Goal: Information Seeking & Learning: Learn about a topic

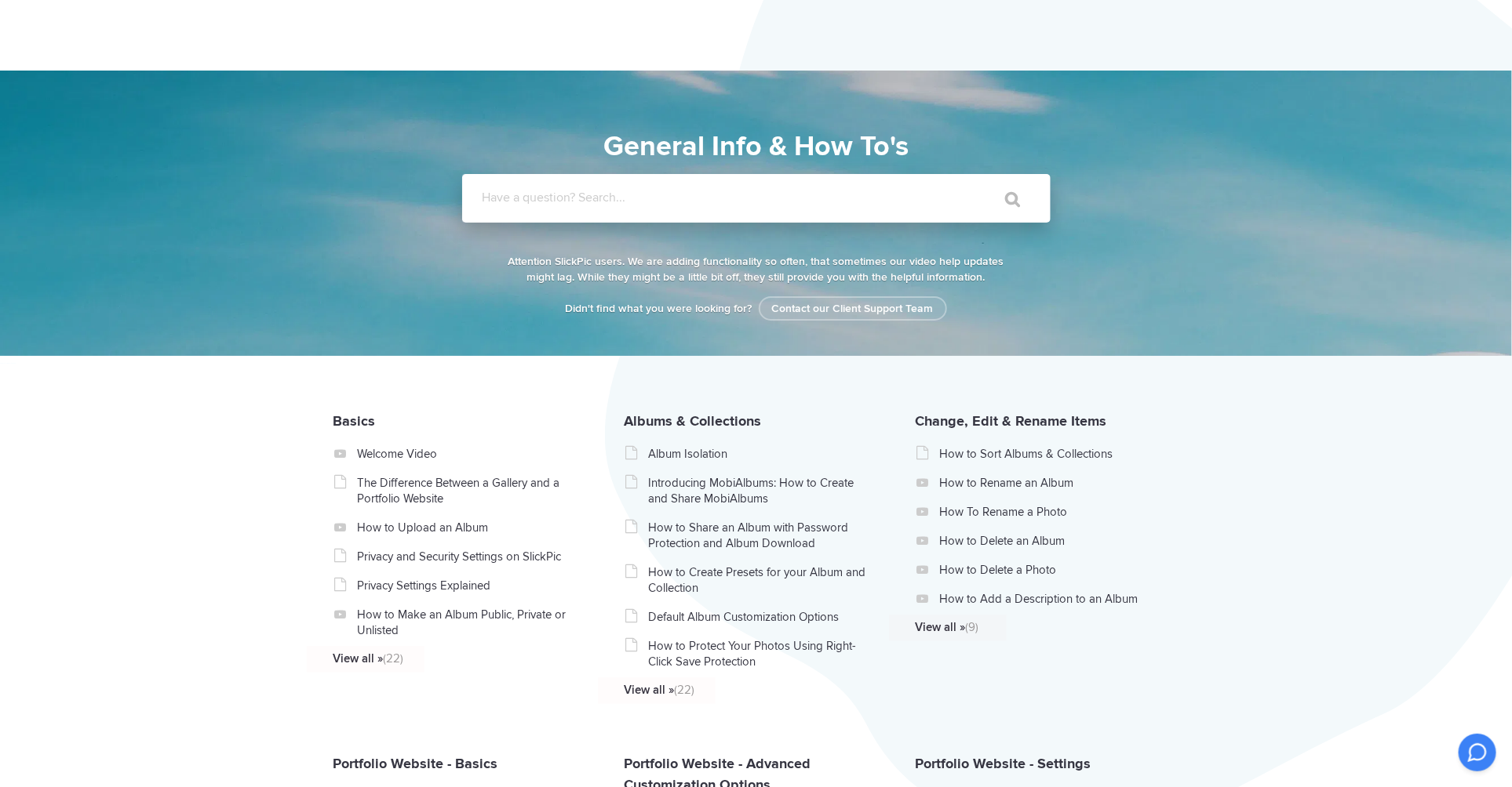
click at [614, 205] on input "Have a question? Search..." at bounding box center [724, 197] width 524 height 49
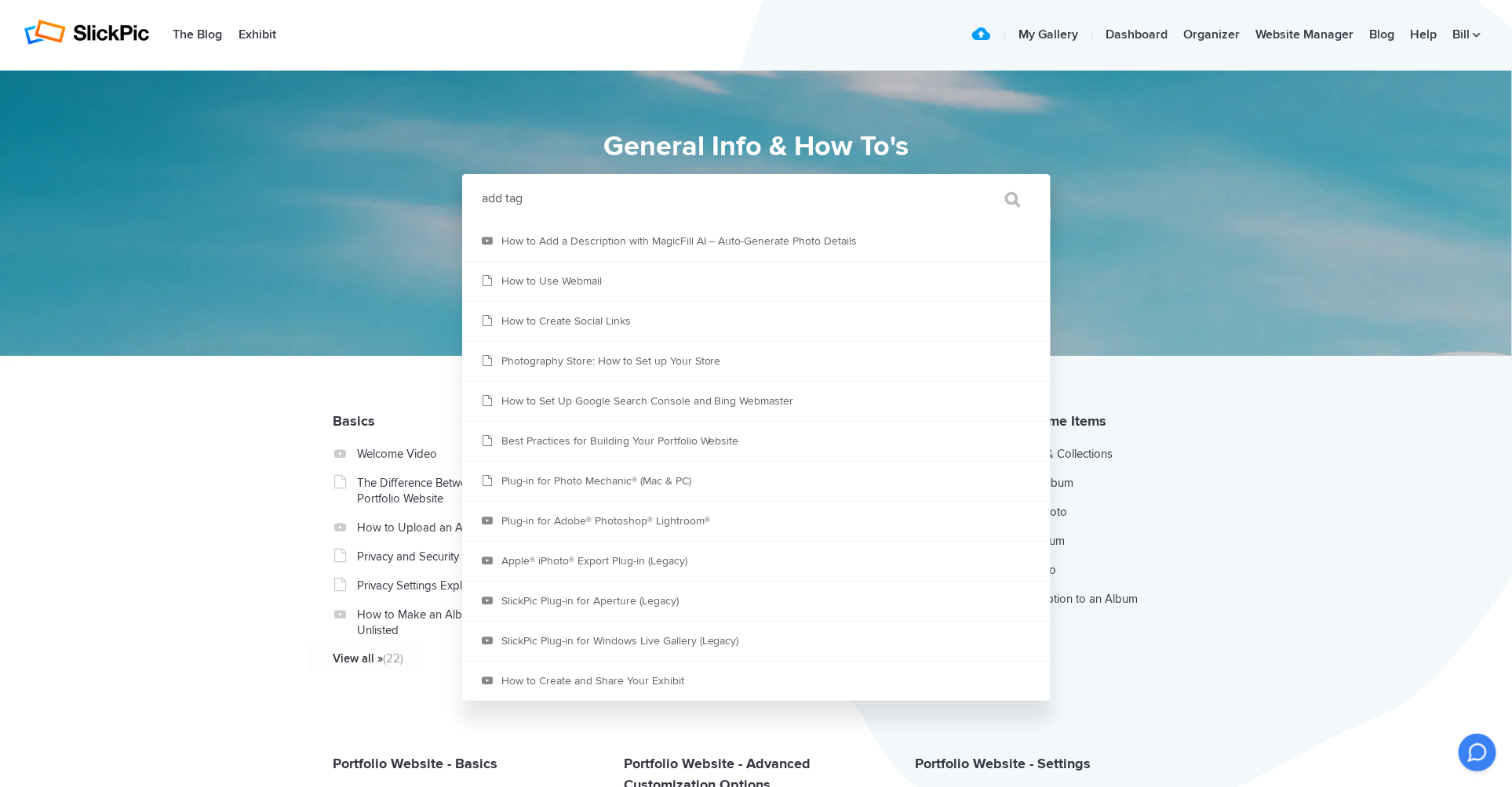
type input "add tag"
click at [973, 181] on input "" at bounding box center [1006, 199] width 66 height 38
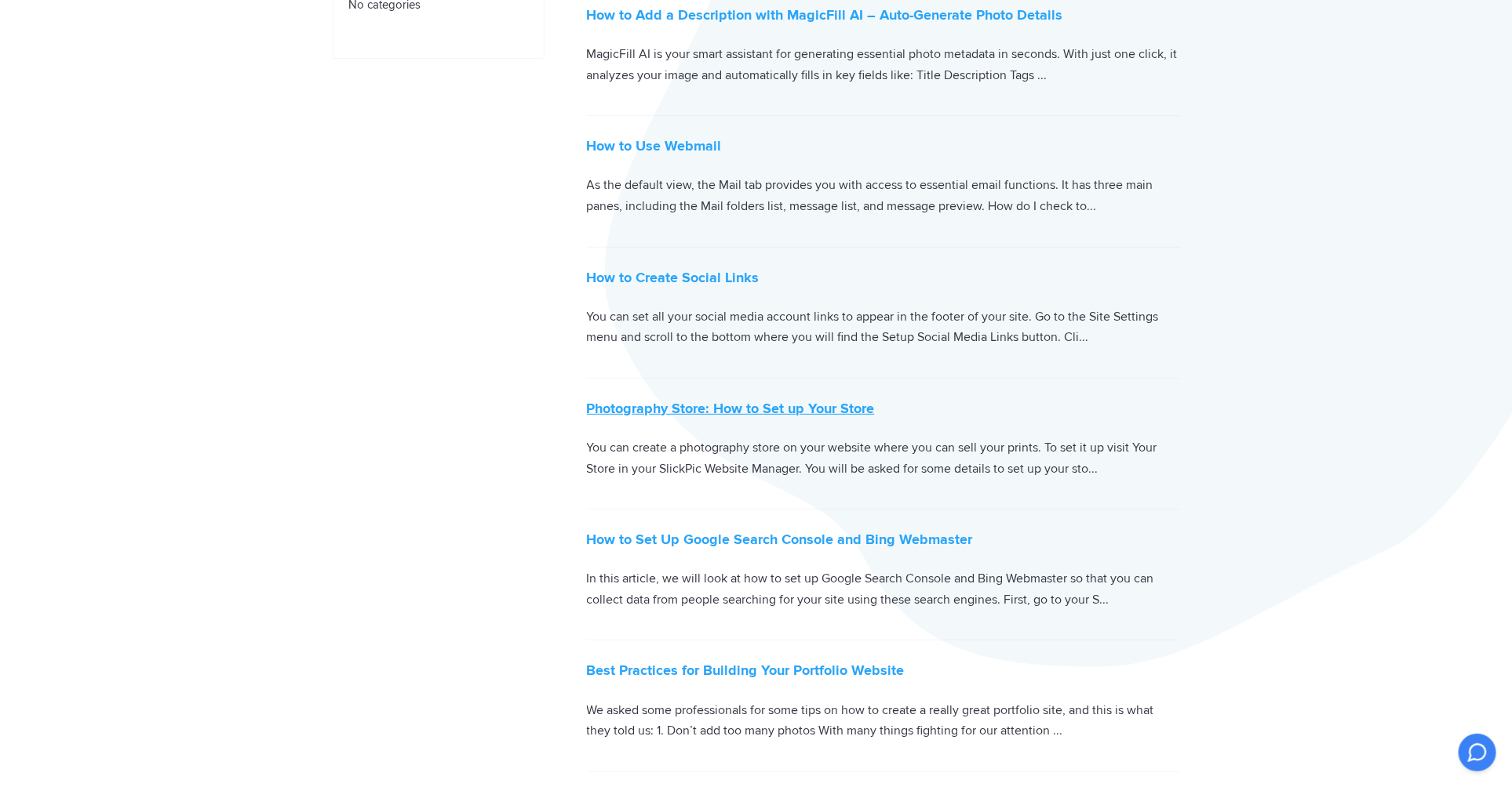
scroll to position [314, 0]
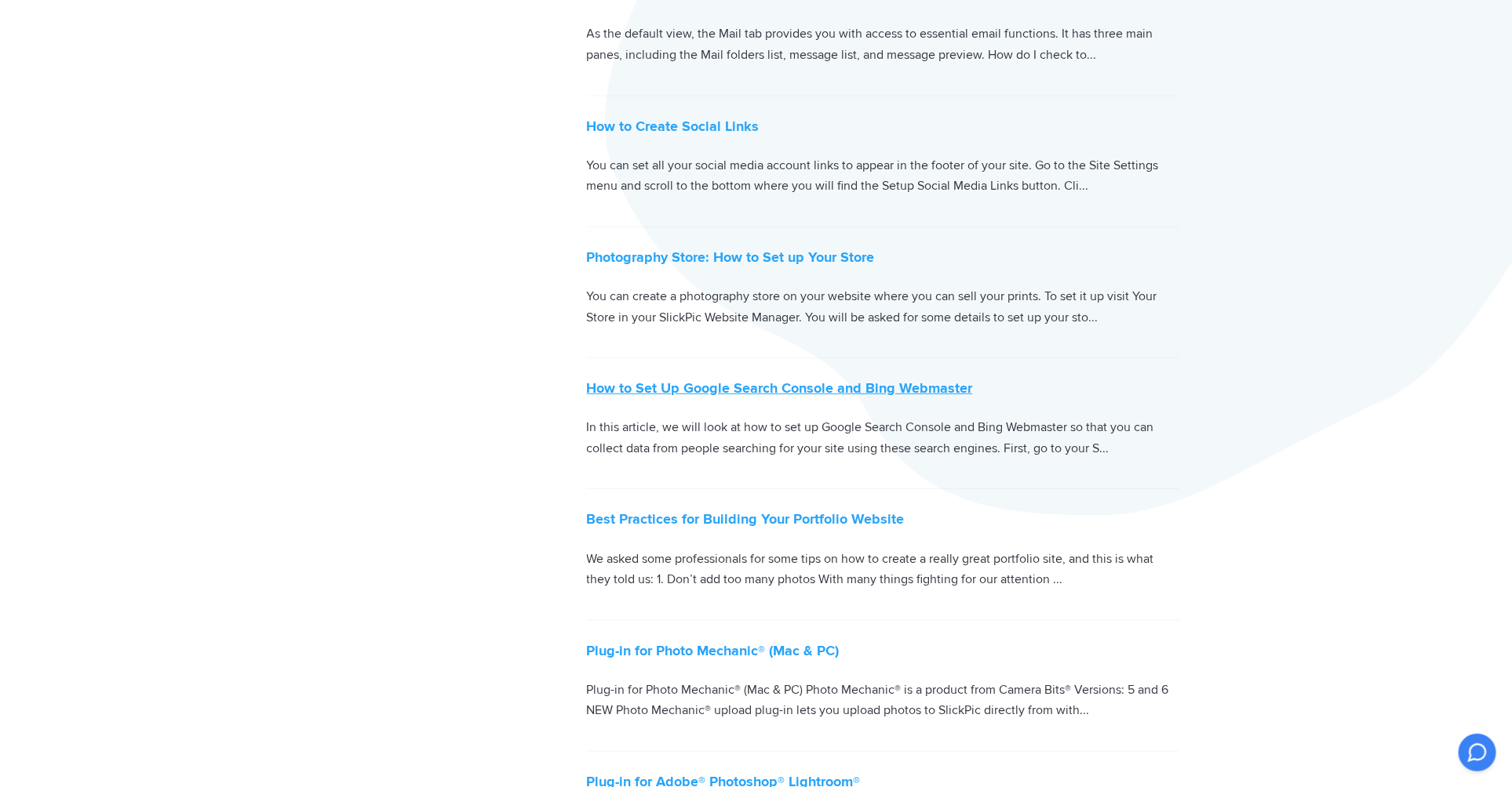
click at [716, 387] on link "How to Set Up Google Search Console and Bing Webmaster" at bounding box center [779, 387] width 386 height 17
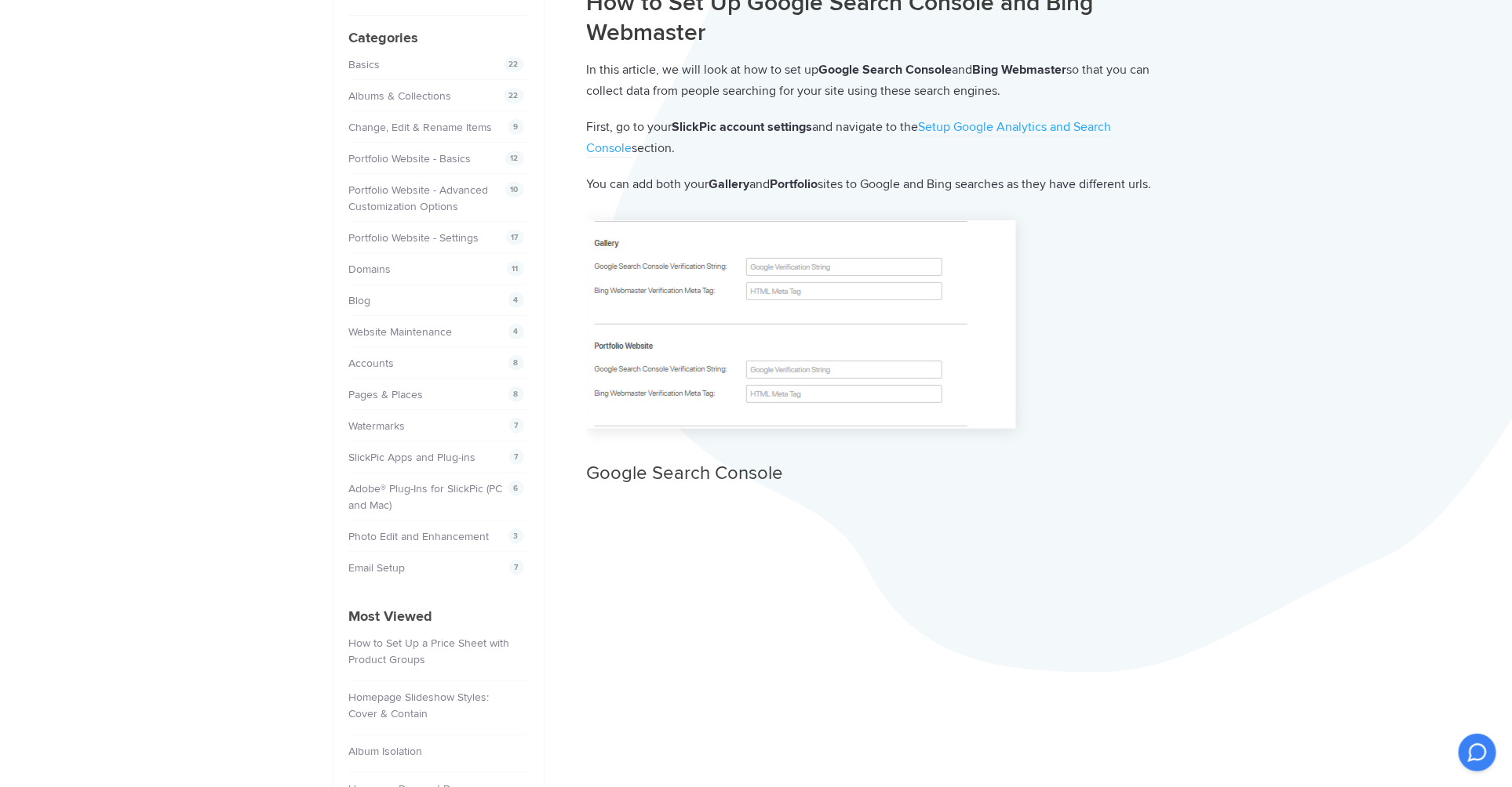
scroll to position [157, 0]
